Goal: Go to known website: Access a specific website the user already knows

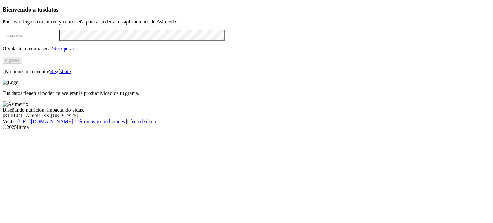
type input "[PERSON_NAME][EMAIL_ADDRESS][PERSON_NAME][DOMAIN_NAME]"
click at [22, 64] on button "Ingresa" at bounding box center [12, 60] width 19 height 7
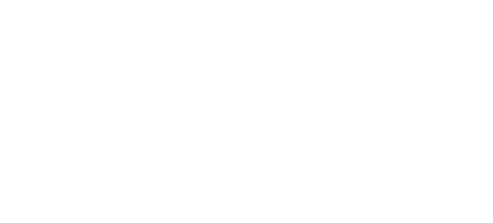
click at [13, 13] on icon at bounding box center [13, 131] width 20 height 257
click at [12, 121] on icon at bounding box center [13, 131] width 20 height 20
